Goal: Task Accomplishment & Management: Use online tool/utility

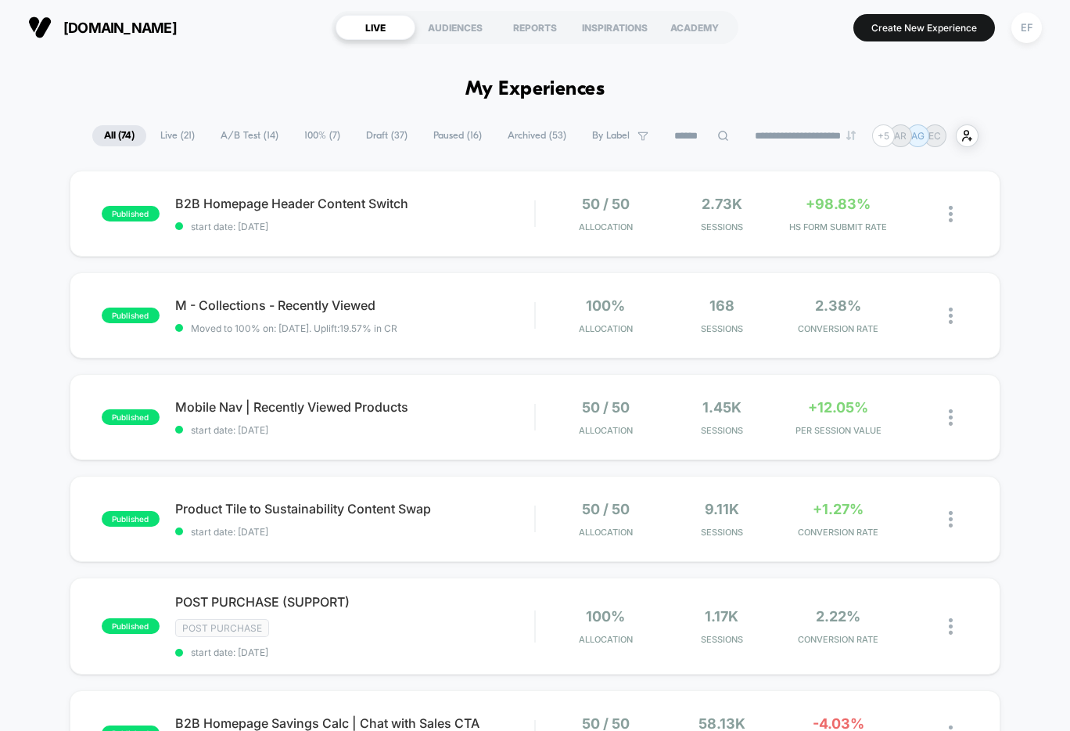
click at [381, 136] on span "Draft ( 37 )" at bounding box center [386, 135] width 65 height 21
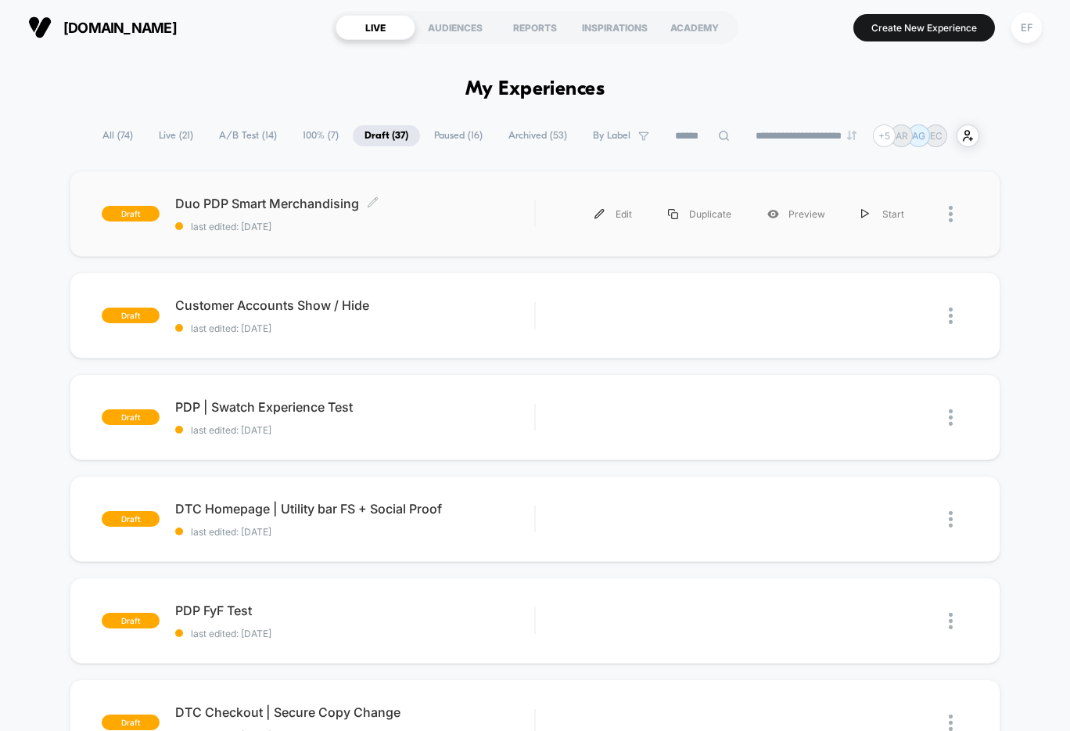
click at [416, 219] on div "Duo PDP Smart Merchandising Click to edit experience details Click to edit expe…" at bounding box center [354, 214] width 359 height 37
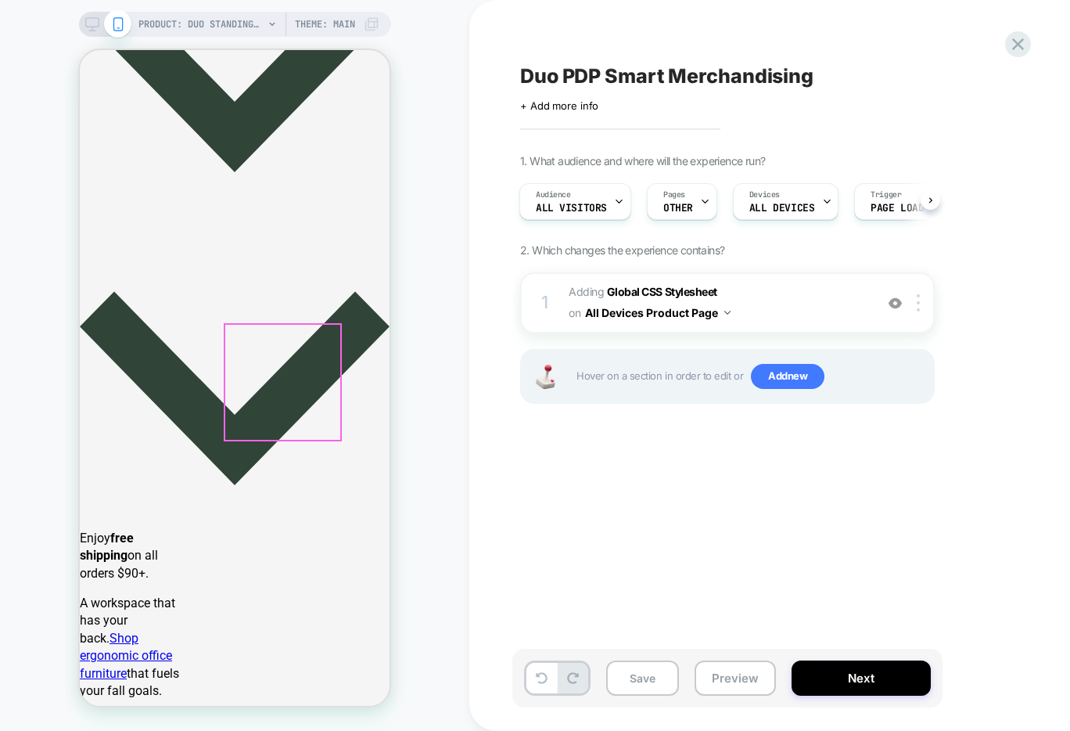
scroll to position [676, 0]
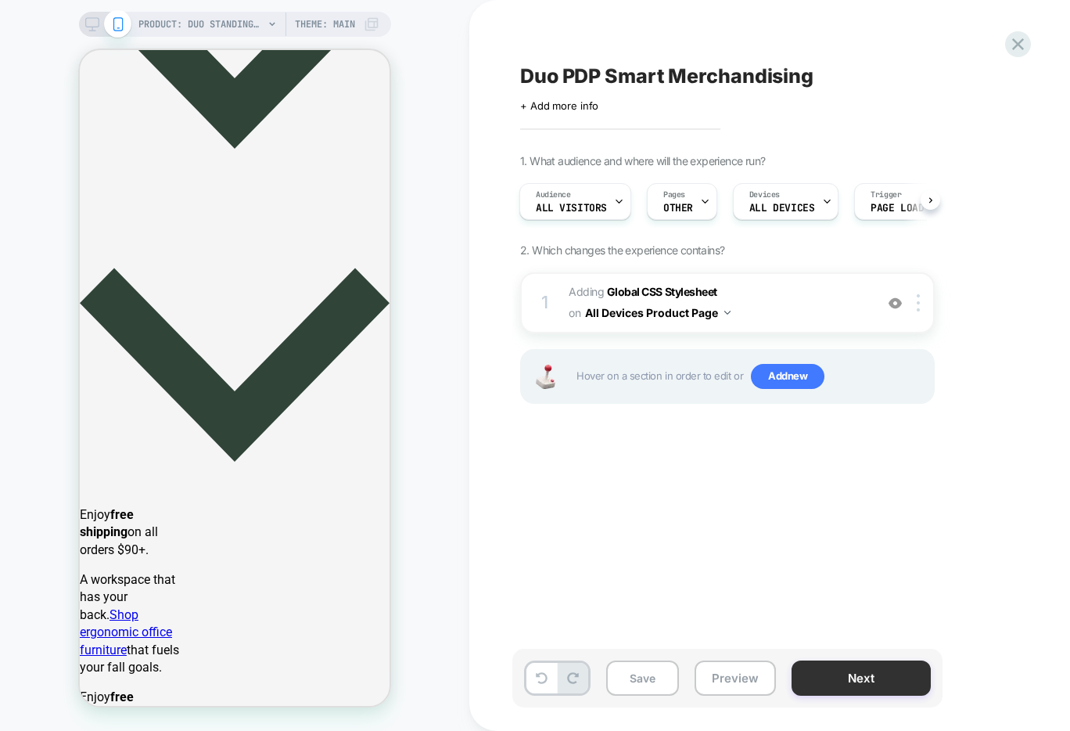
click at [846, 671] on button "Next" at bounding box center [861, 677] width 139 height 35
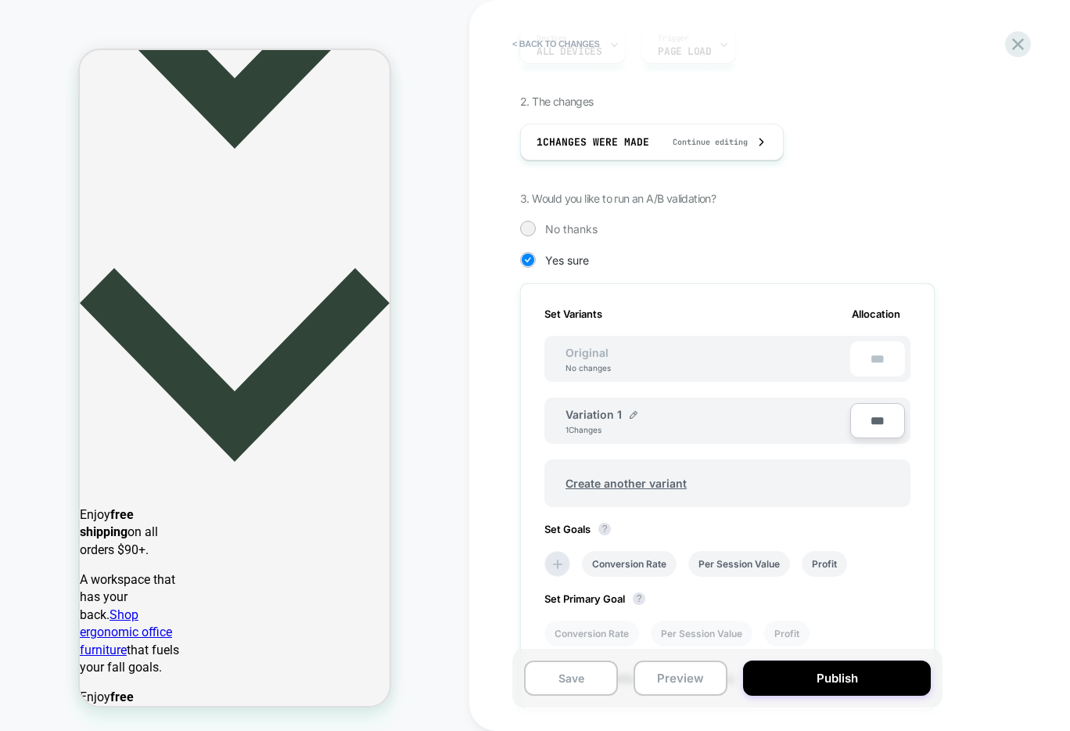
scroll to position [358, 0]
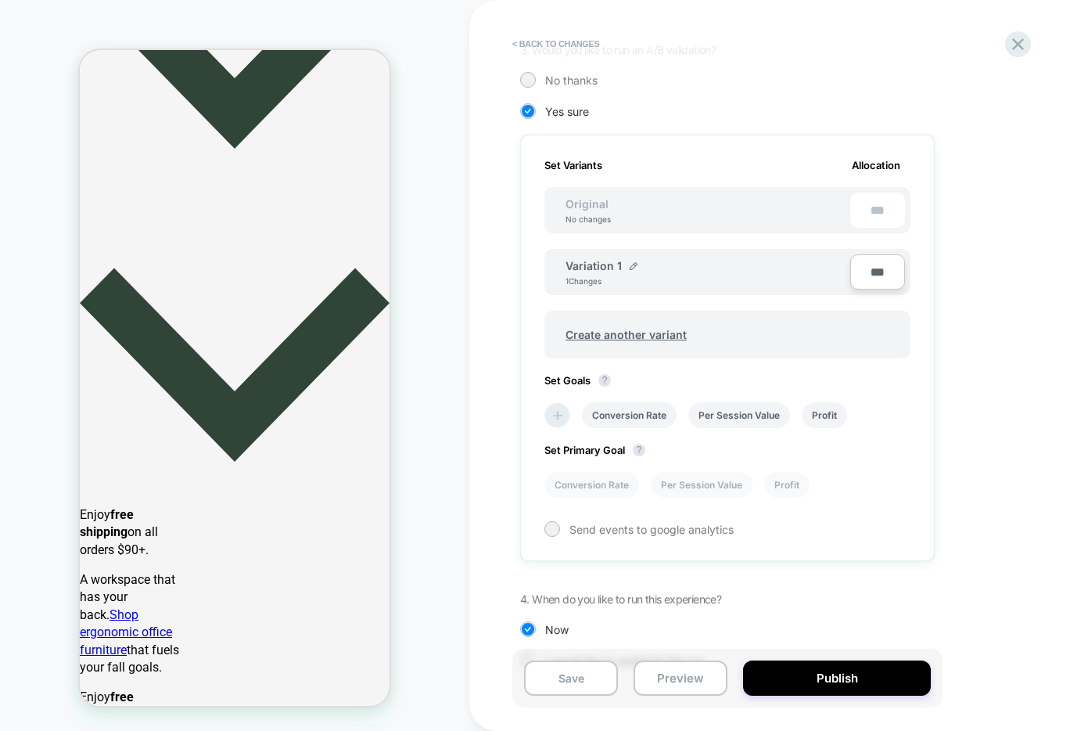
click at [559, 416] on icon at bounding box center [558, 416] width 16 height 16
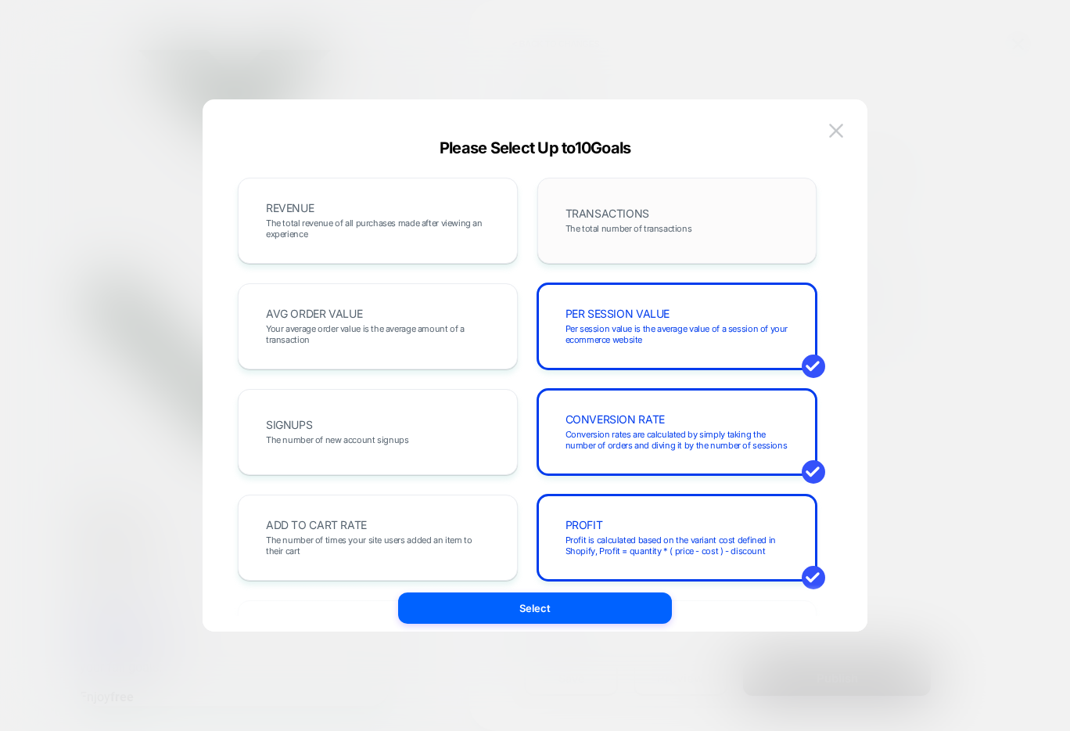
click at [672, 228] on span "The total number of transactions" at bounding box center [629, 228] width 127 height 11
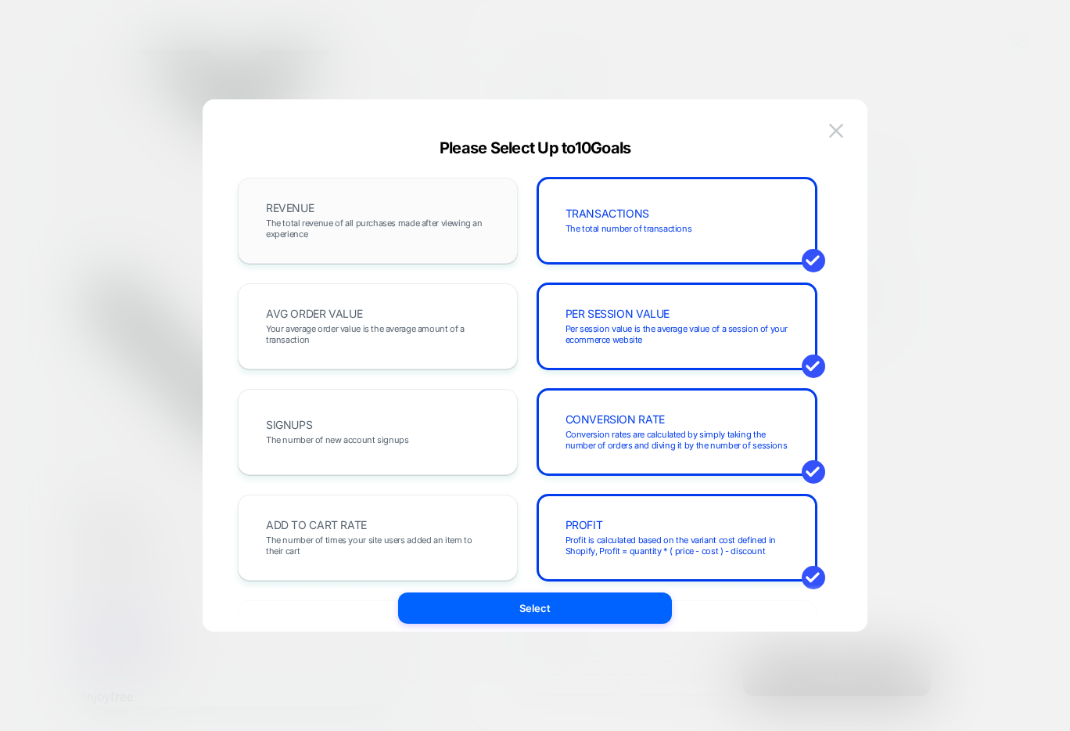
click at [374, 248] on div "REVENUE The total revenue of all purchases made after viewing an experience" at bounding box center [378, 221] width 280 height 86
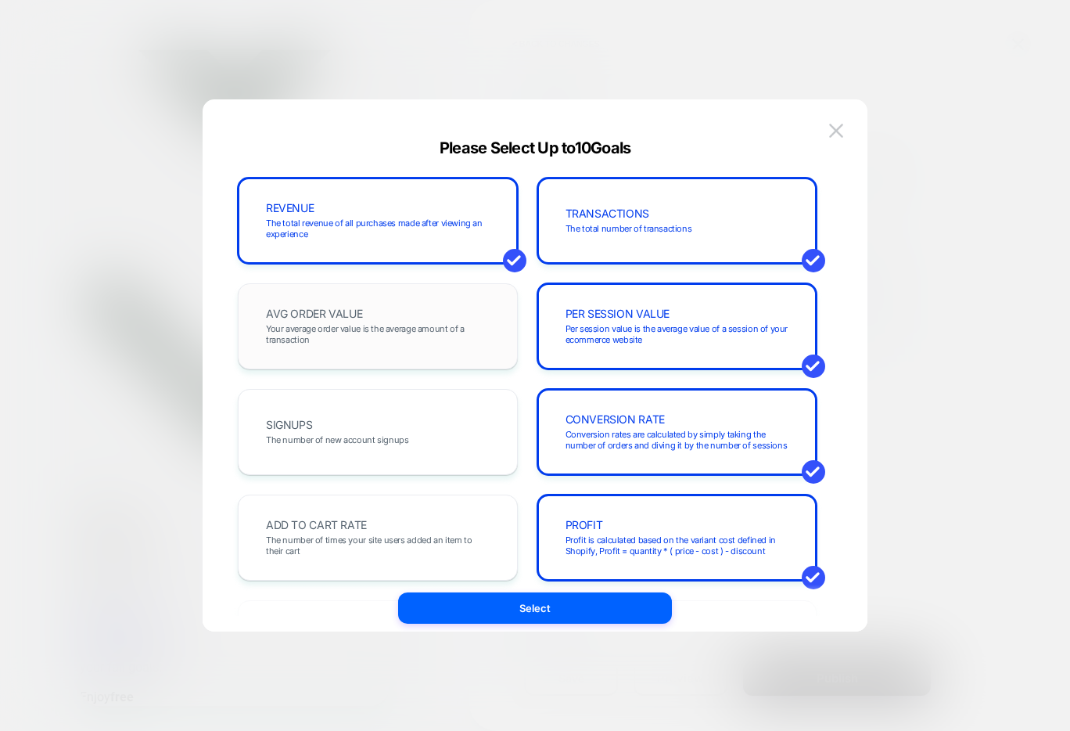
click at [340, 335] on span "Your average order value is the average amount of a transaction" at bounding box center [378, 334] width 224 height 22
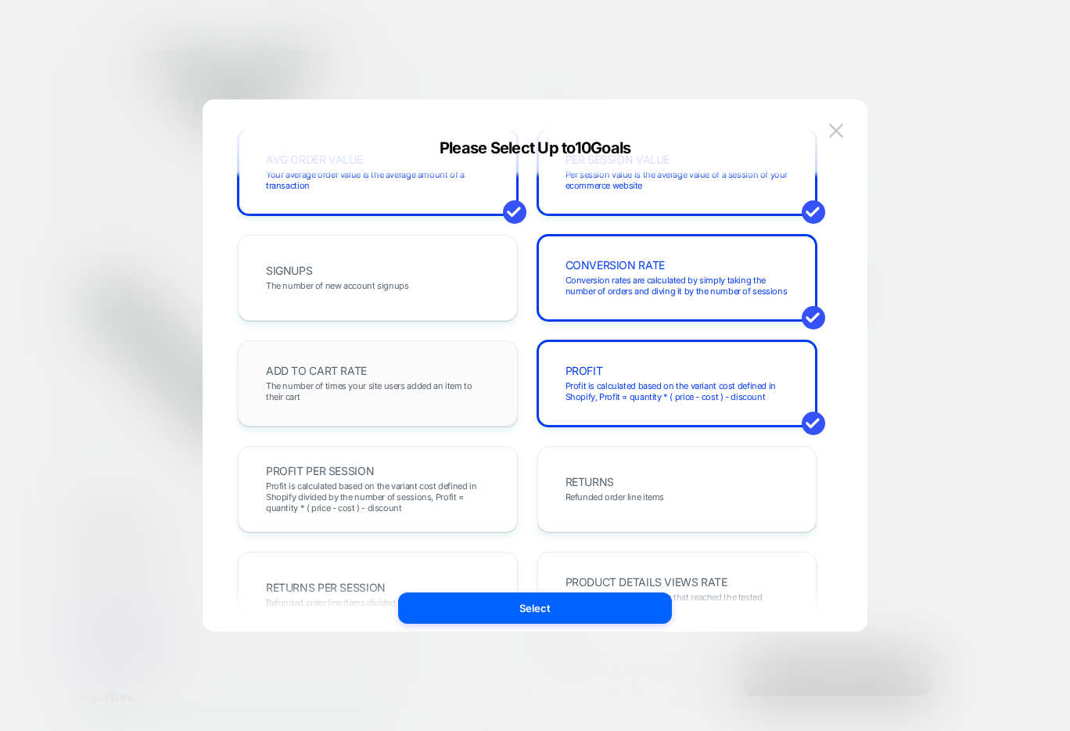
click at [335, 387] on span "The number of times your site users added an item to their cart" at bounding box center [378, 391] width 224 height 22
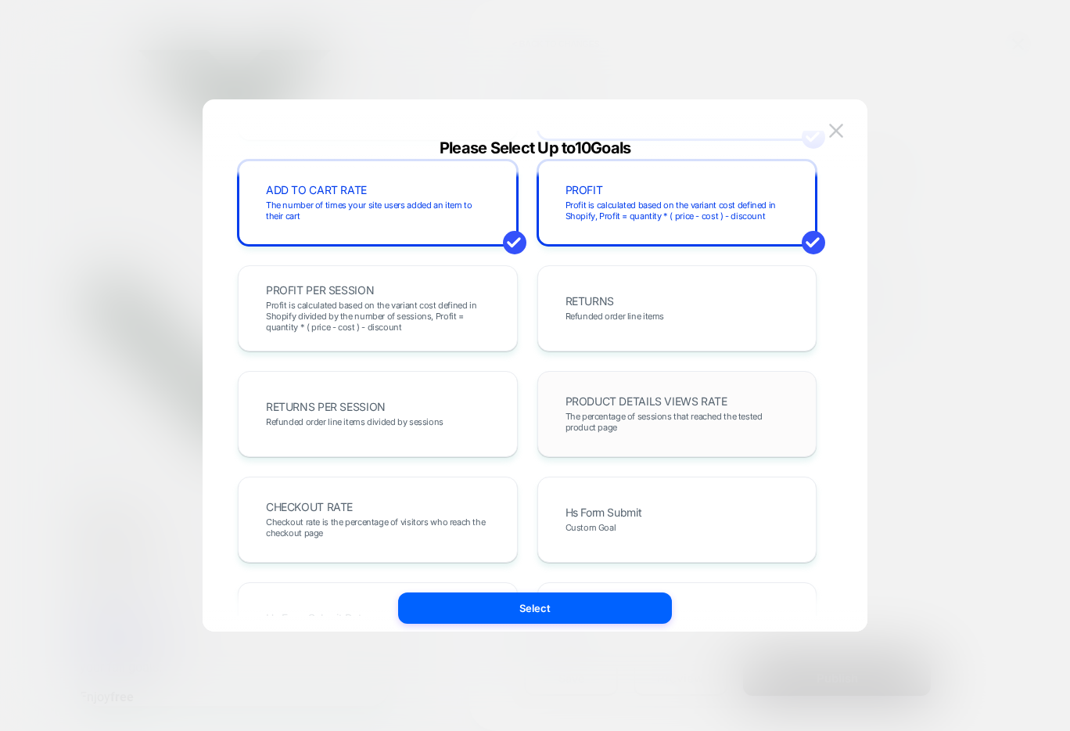
scroll to position [340, 0]
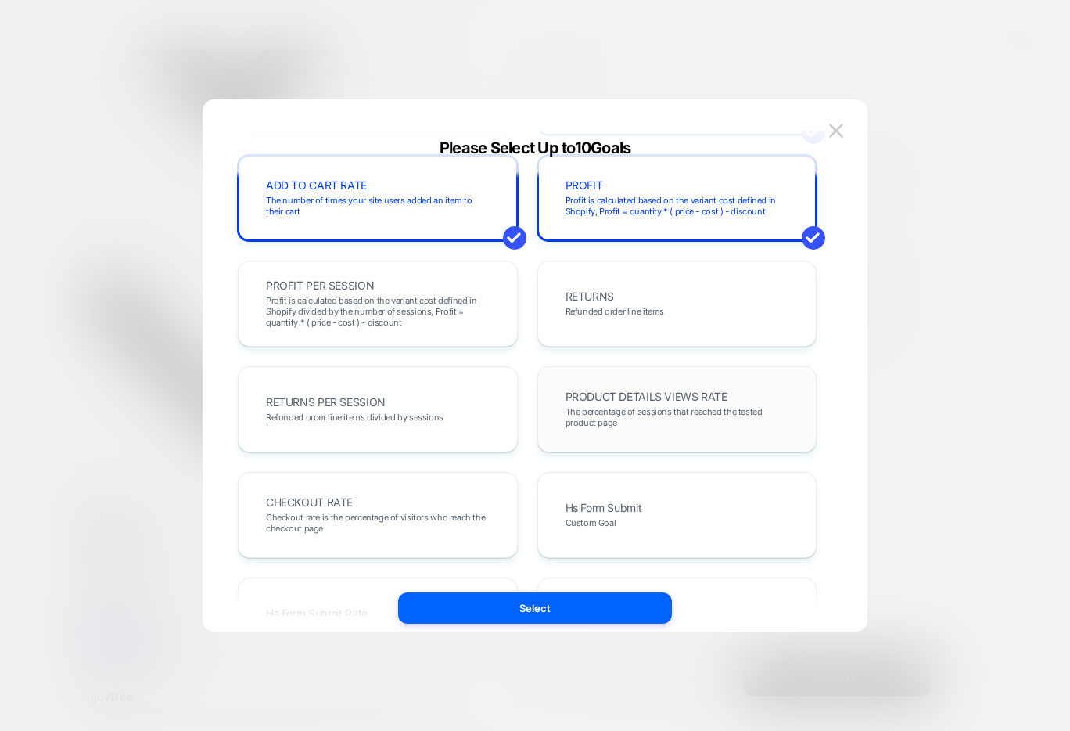
click at [590, 408] on span "The percentage of sessions that reached the tested product page" at bounding box center [678, 417] width 224 height 22
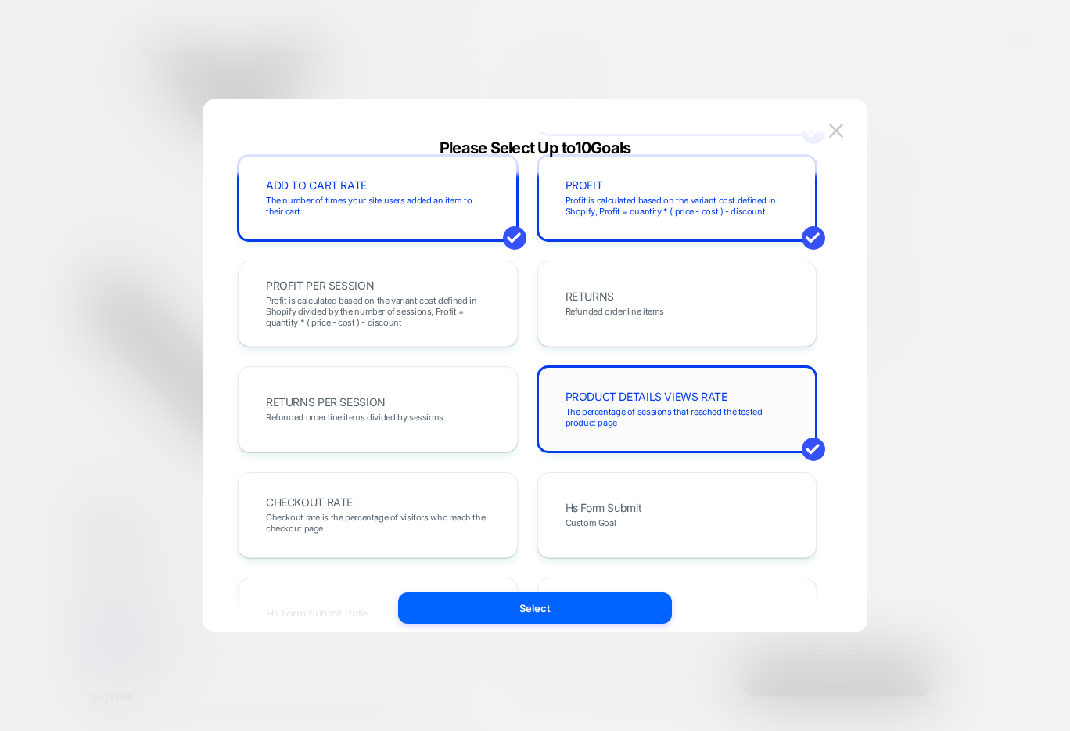
click at [588, 416] on span "The percentage of sessions that reached the tested product page" at bounding box center [678, 417] width 224 height 22
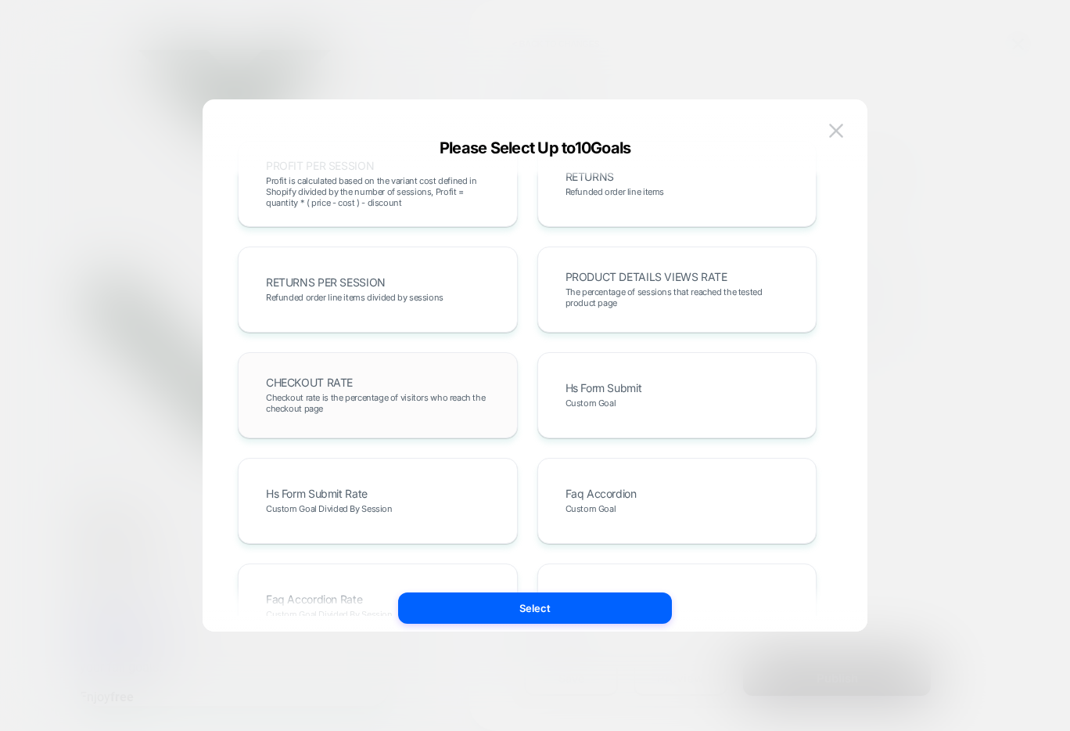
click at [426, 381] on div "CHECKOUT RATE Checkout rate is the percentage of visitors who reach the checkou…" at bounding box center [377, 395] width 247 height 53
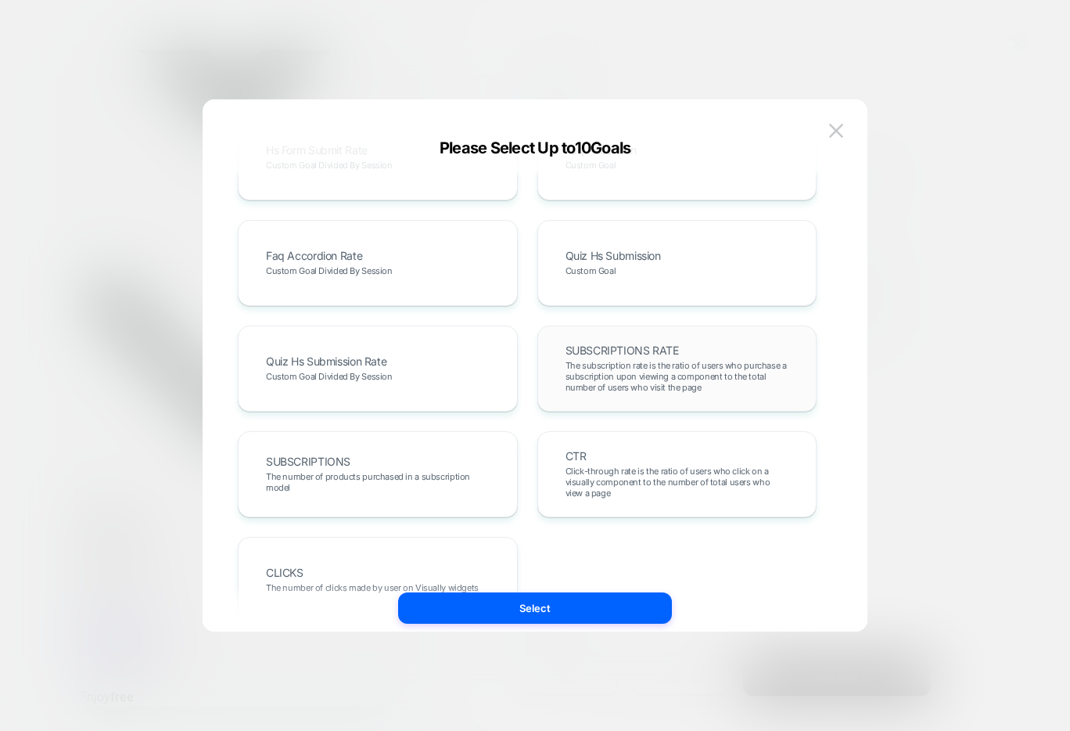
scroll to position [857, 0]
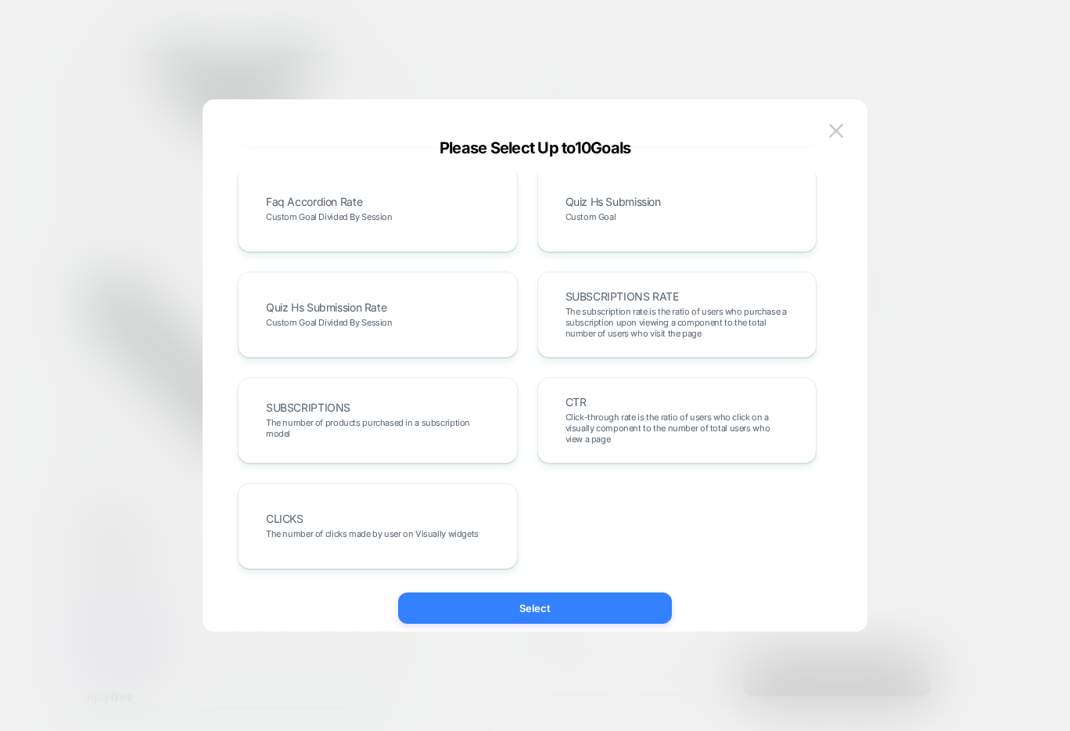
click at [570, 607] on button "Select" at bounding box center [535, 607] width 274 height 31
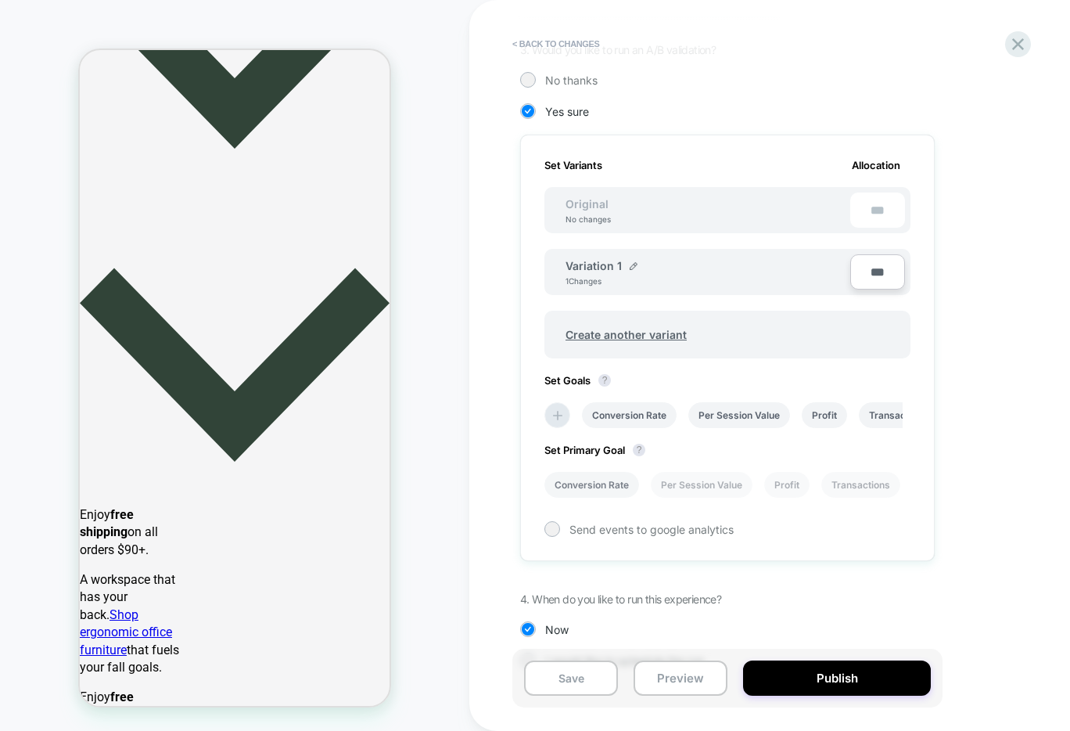
scroll to position [397, 0]
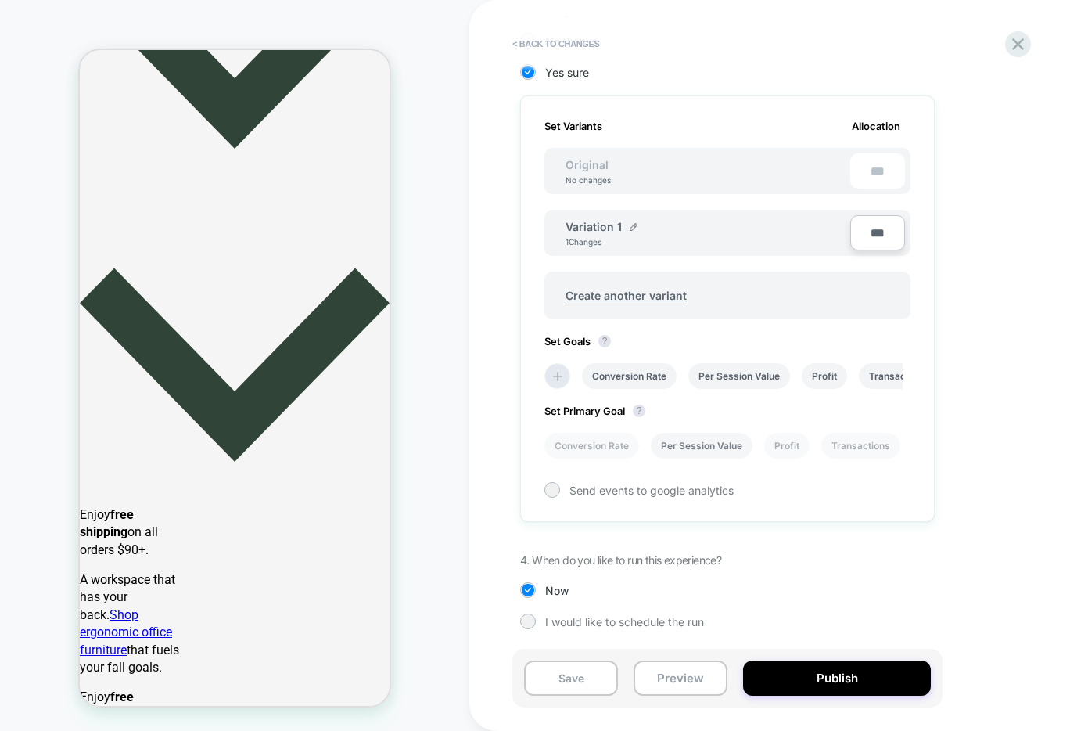
click at [704, 445] on li "Per Session Value" at bounding box center [702, 446] width 102 height 26
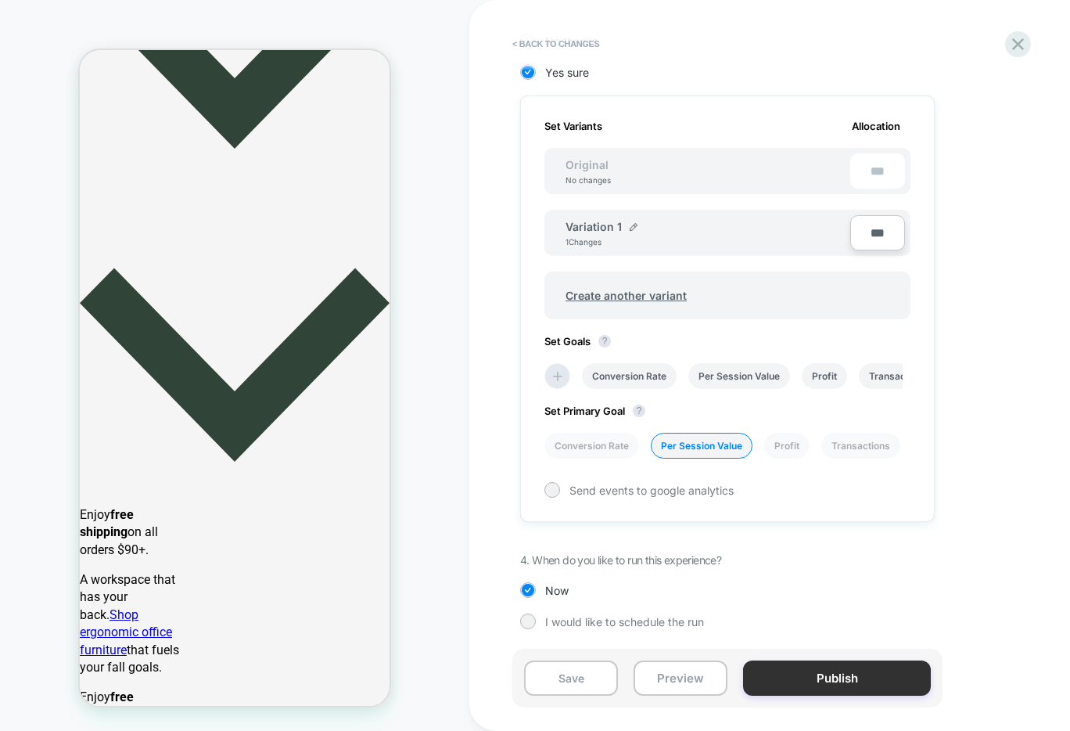
click at [807, 682] on button "Publish" at bounding box center [837, 677] width 188 height 35
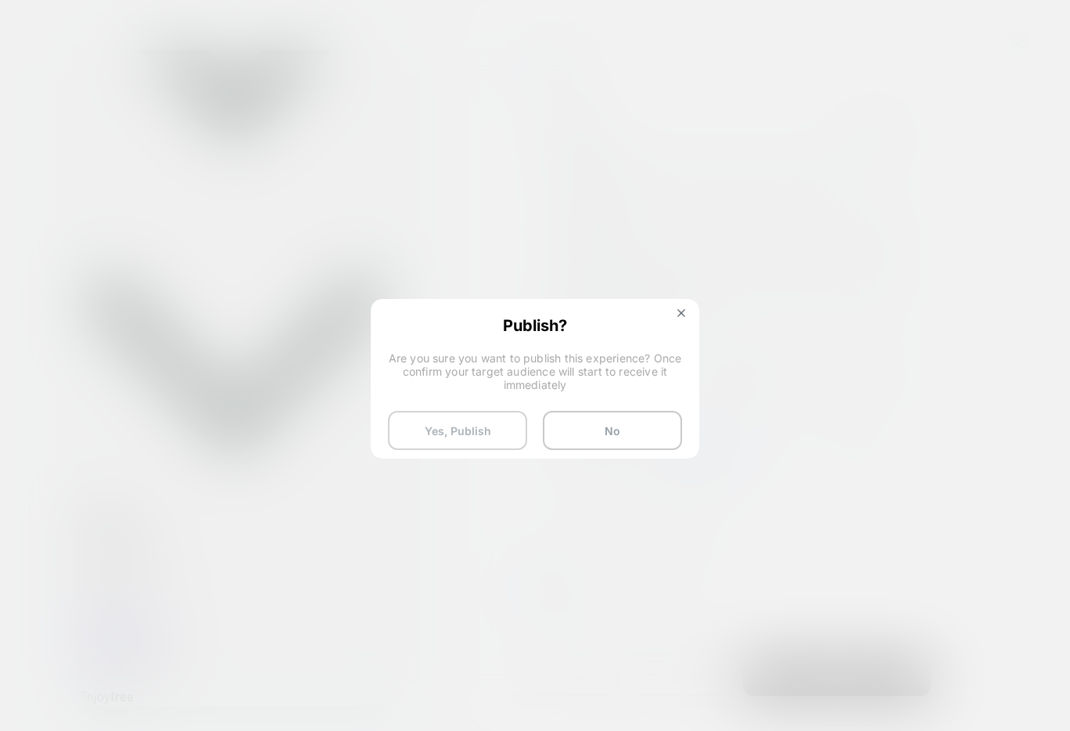
click at [453, 429] on button "Yes, Publish" at bounding box center [457, 430] width 139 height 39
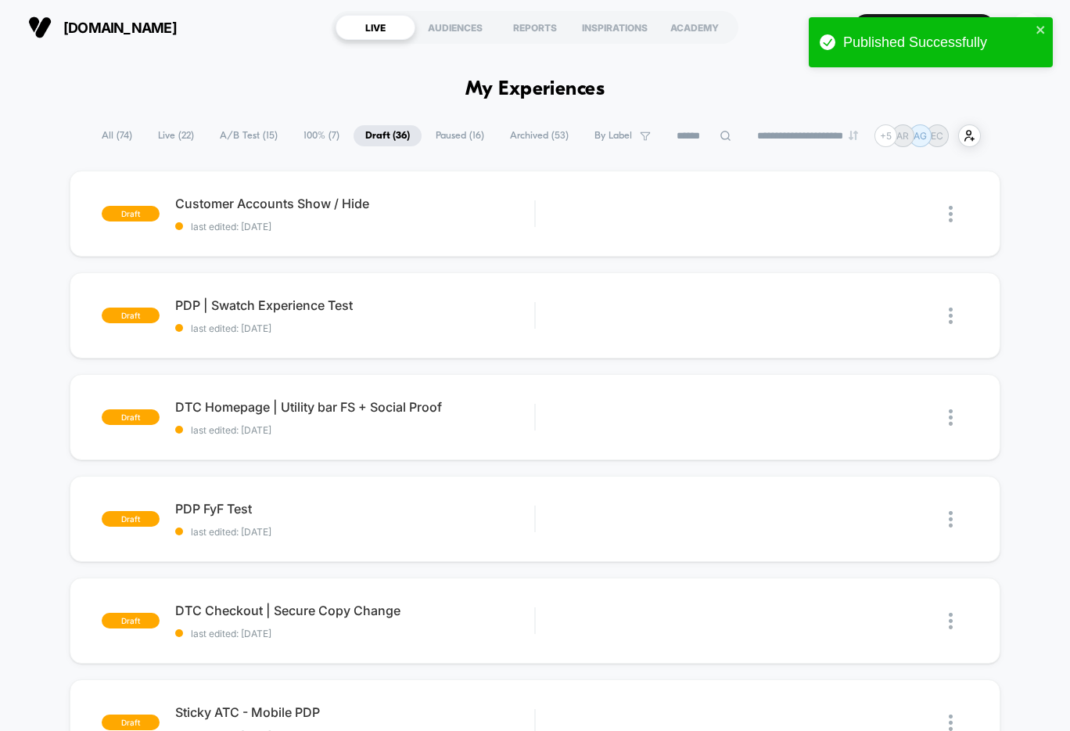
click at [242, 141] on span "A/B Test ( 15 )" at bounding box center [248, 135] width 81 height 21
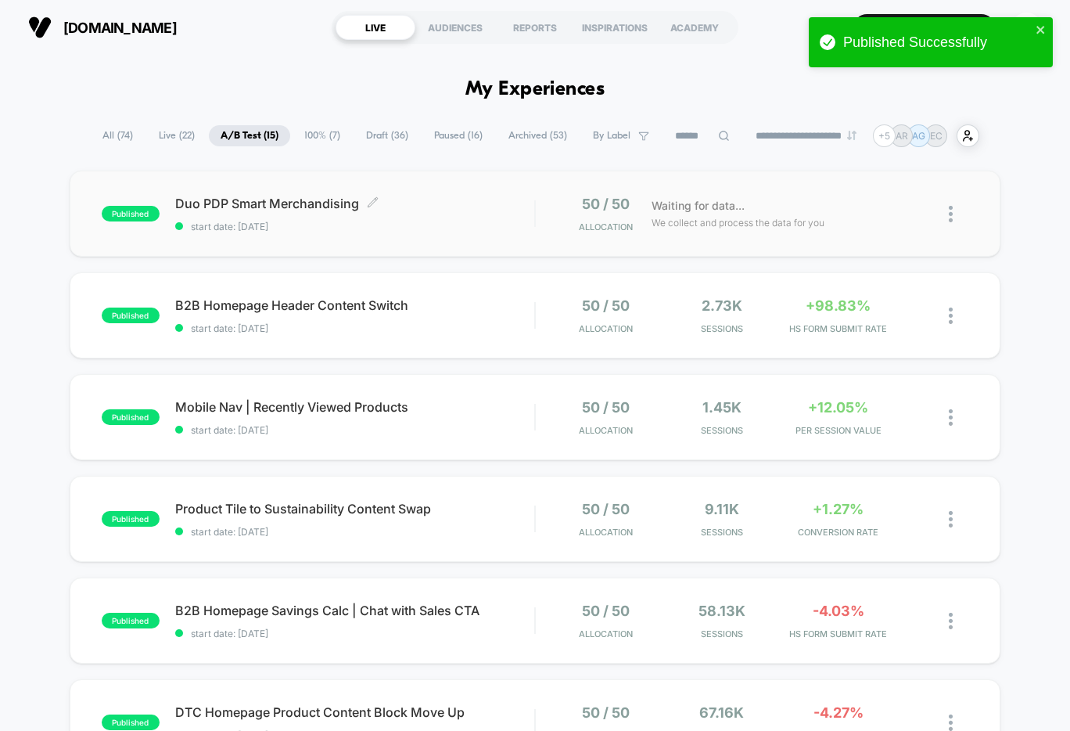
click at [476, 212] on div "Duo PDP Smart Merchandising Click to edit experience details Click to edit expe…" at bounding box center [354, 214] width 359 height 37
